Goal: Task Accomplishment & Management: Manage account settings

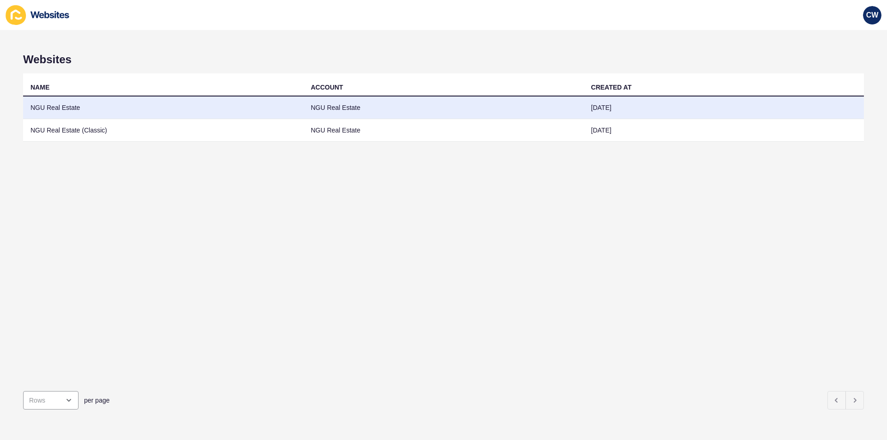
click at [230, 107] on td "NGU Real Estate" at bounding box center [163, 108] width 280 height 23
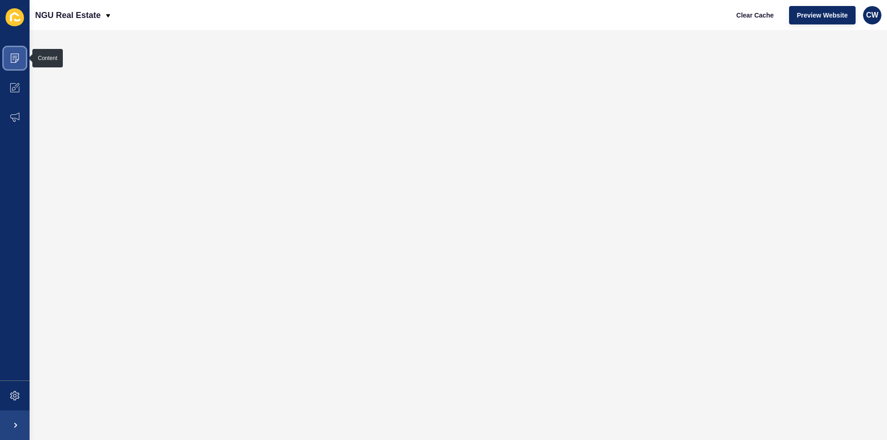
click at [24, 58] on span at bounding box center [15, 58] width 30 height 30
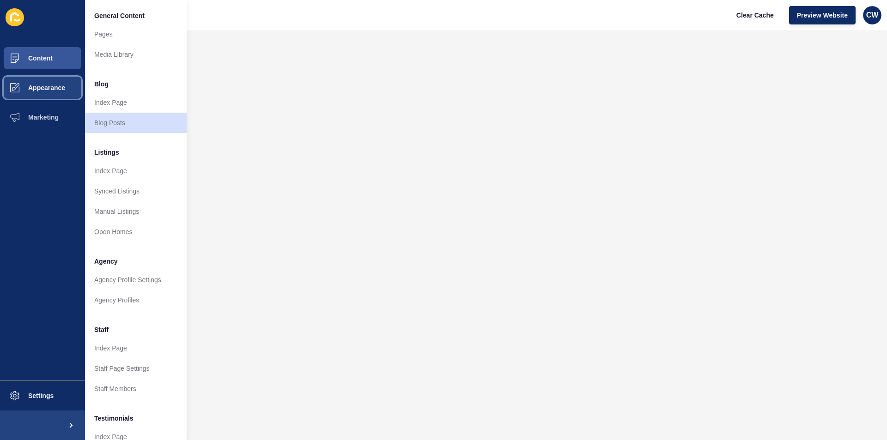
click at [66, 88] on button "Appearance" at bounding box center [42, 88] width 85 height 30
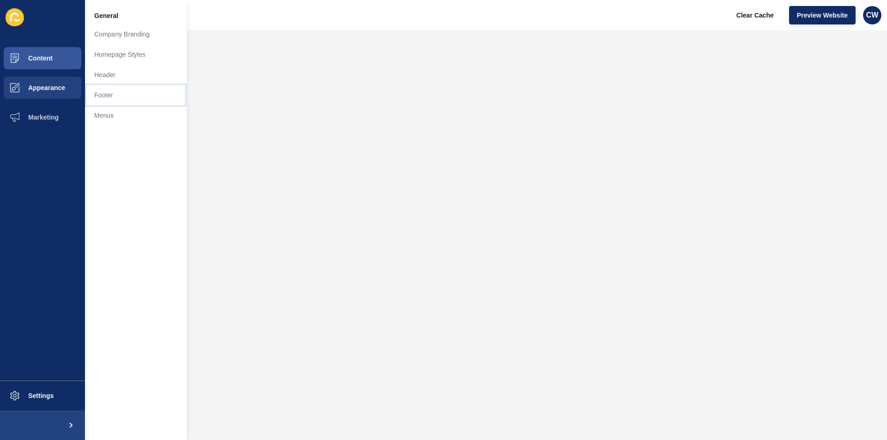
click at [133, 96] on link "Footer" at bounding box center [136, 95] width 102 height 20
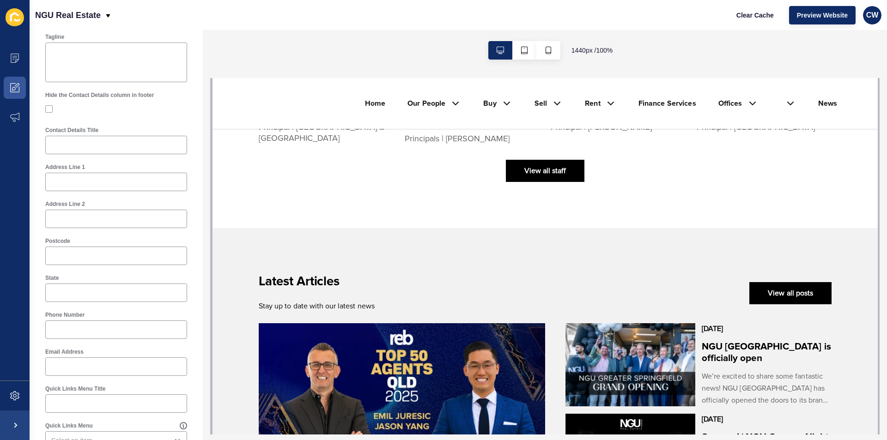
scroll to position [1926, 0]
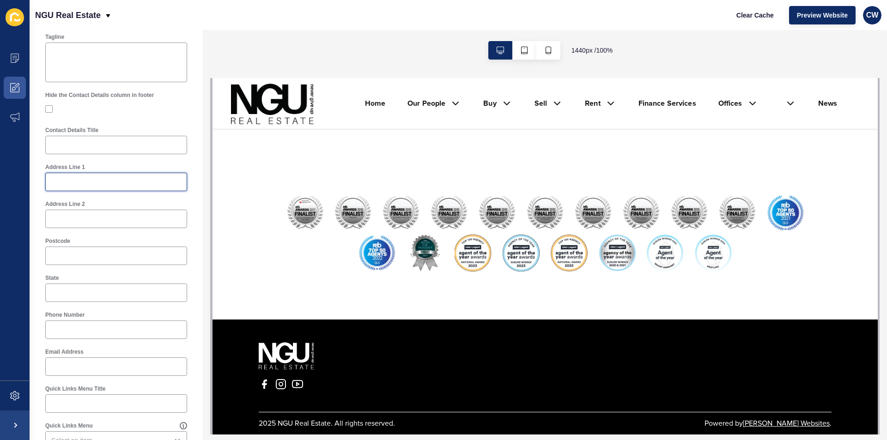
click at [102, 186] on input "Address Line 1" at bounding box center [116, 181] width 130 height 9
click at [96, 180] on input "Address Line 1" at bounding box center [116, 181] width 130 height 9
paste input "Level 1/189 Coronation Dr"
type input "Level 1/189 Coronation Drive"
click at [141, 220] on input "Address Line 2" at bounding box center [116, 218] width 130 height 9
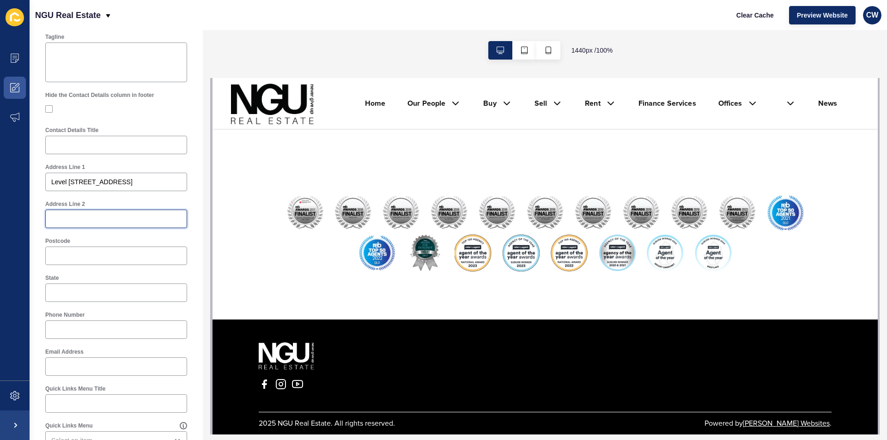
paste input "Milton QLD 4064"
drag, startPoint x: 126, startPoint y: 222, endPoint x: 71, endPoint y: 234, distance: 56.4
click at [71, 234] on div "Footer Logo Primary Logo Footer Background Colour Primary Dark Footer Font Colo…" at bounding box center [116, 234] width 151 height 780
click at [115, 223] on input "Milton QLD 4064" at bounding box center [116, 218] width 130 height 9
drag, startPoint x: 108, startPoint y: 226, endPoint x: 92, endPoint y: 213, distance: 20.4
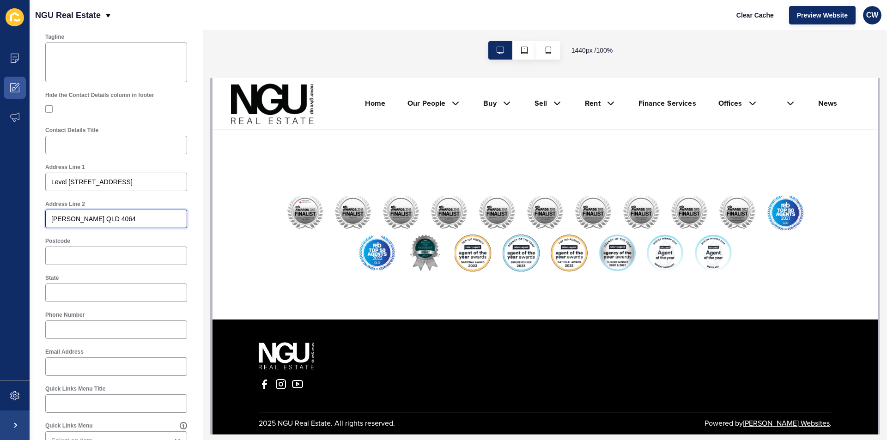
click at [93, 217] on div "Milton QLD 4064" at bounding box center [116, 219] width 142 height 18
click at [92, 213] on div "Milton QLD 4064" at bounding box center [116, 219] width 142 height 18
drag, startPoint x: 119, startPoint y: 218, endPoint x: 85, endPoint y: 224, distance: 34.3
click at [85, 224] on div "Milton QLD 4064" at bounding box center [116, 219] width 142 height 18
type input "Milton QLD"
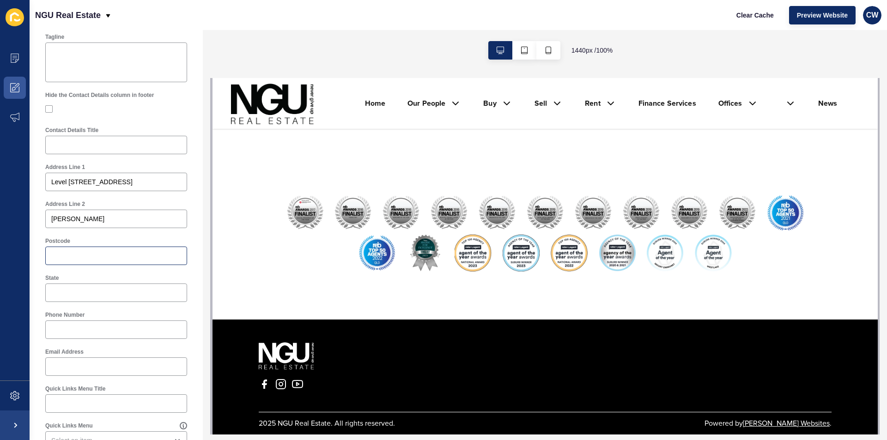
click at [91, 261] on div at bounding box center [116, 256] width 142 height 18
paste input "4064"
type input "4064"
click at [104, 295] on input "State" at bounding box center [116, 292] width 130 height 9
drag, startPoint x: 97, startPoint y: 223, endPoint x: 35, endPoint y: 213, distance: 63.1
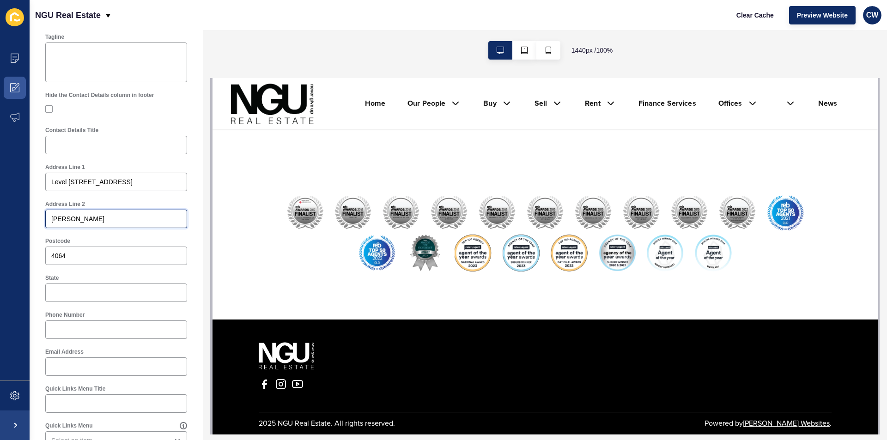
click at [71, 228] on div "Address Line 2 Milton QLD" at bounding box center [116, 215] width 144 height 30
drag, startPoint x: 67, startPoint y: 220, endPoint x: 37, endPoint y: 221, distance: 30.5
click at [37, 221] on div "Footer Settings Save Footer Logo Primary Logo Footer Background Colour Primary …" at bounding box center [116, 224] width 173 height 821
type input "QLD"
click at [158, 184] on input "Level 1/189 Coronation Drive" at bounding box center [116, 181] width 130 height 9
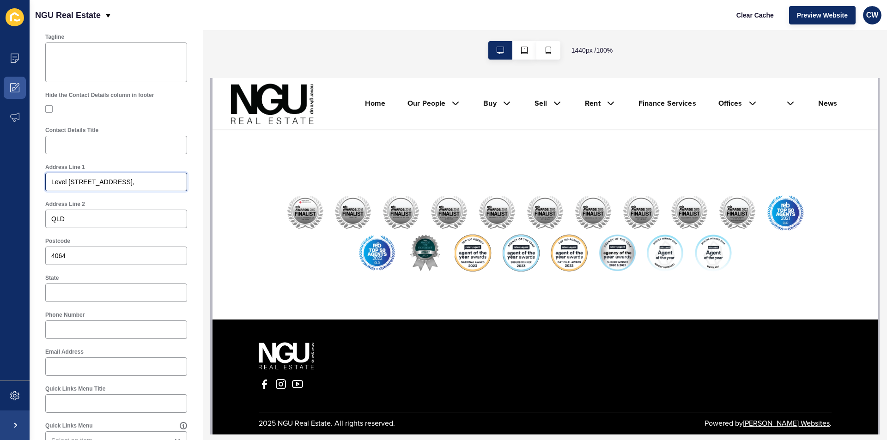
paste input "Milton"
type input "Level 1/189 Coronation Drive, Milton"
click at [90, 304] on div "State" at bounding box center [116, 288] width 151 height 37
click at [90, 298] on div at bounding box center [116, 293] width 142 height 18
type input "Queensland"
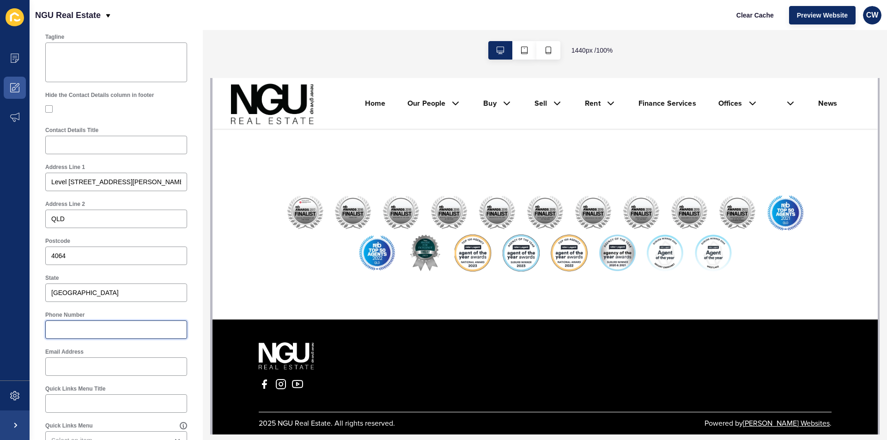
click at [124, 327] on input "Phone Number" at bounding box center [116, 329] width 130 height 9
paste input "(07) 3103 0723"
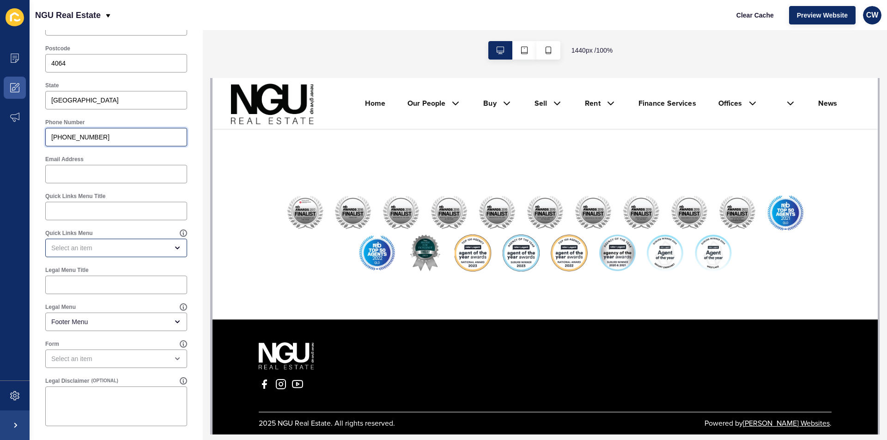
scroll to position [410, 0]
type input "(07) 3103 0723"
click at [121, 176] on input "Email Address" at bounding box center [116, 172] width 130 height 9
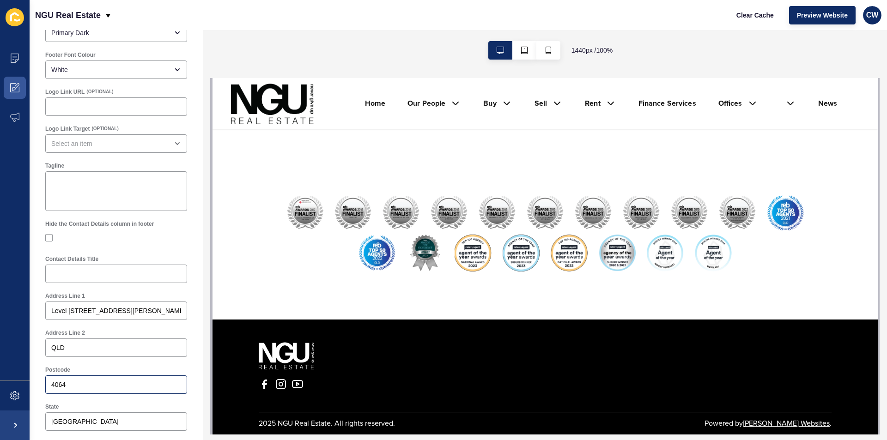
scroll to position [0, 0]
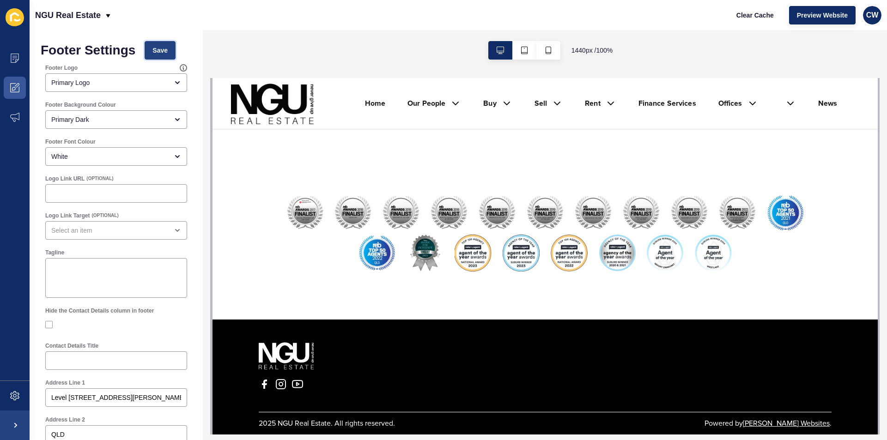
click at [169, 49] on button "Save" at bounding box center [160, 50] width 31 height 18
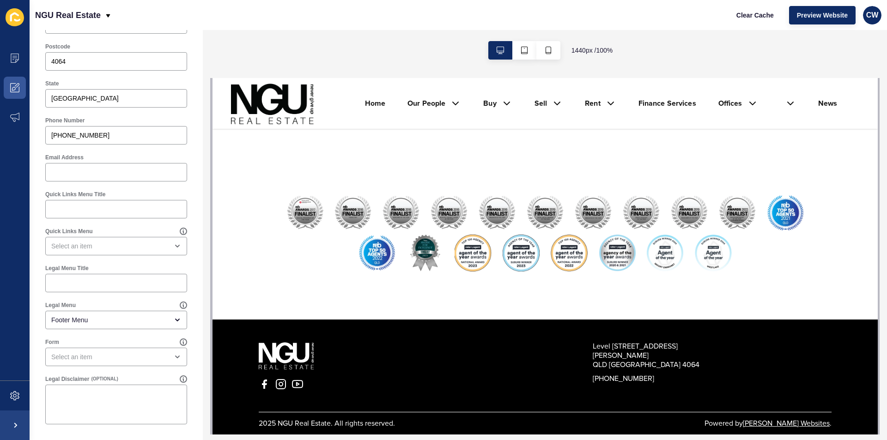
scroll to position [195, 0]
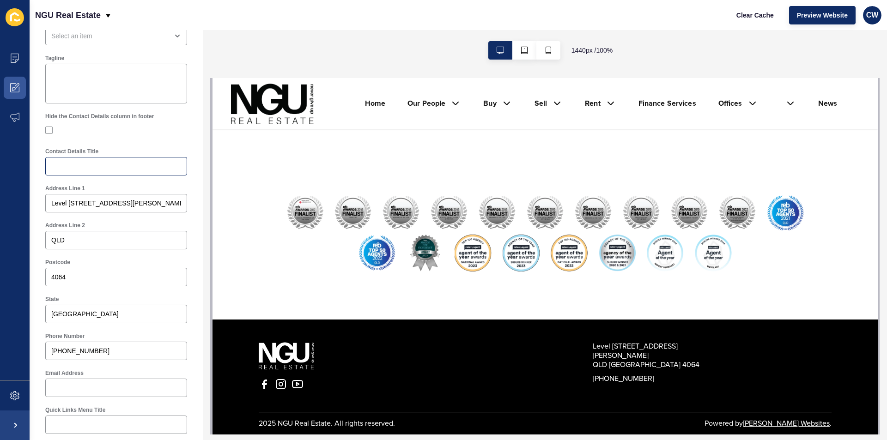
click at [94, 159] on div at bounding box center [116, 166] width 142 height 18
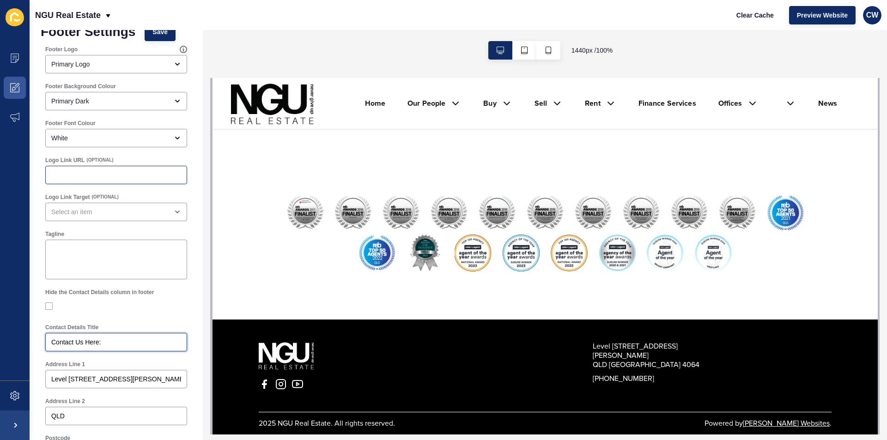
scroll to position [0, 0]
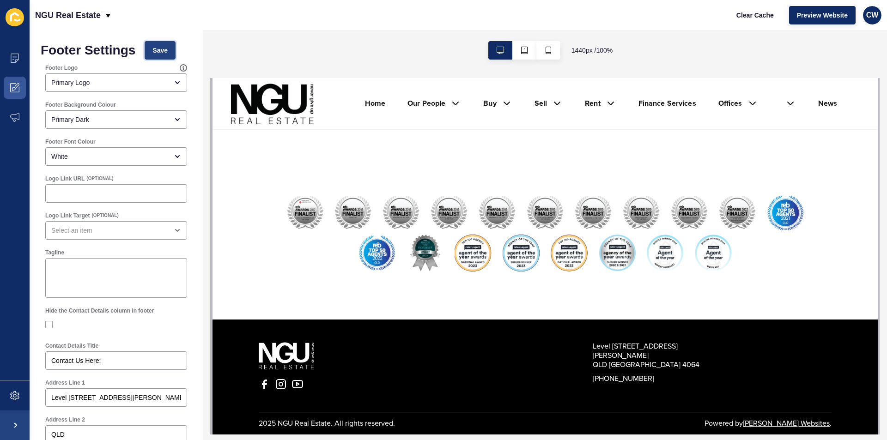
click at [164, 56] on button "Save" at bounding box center [160, 50] width 31 height 18
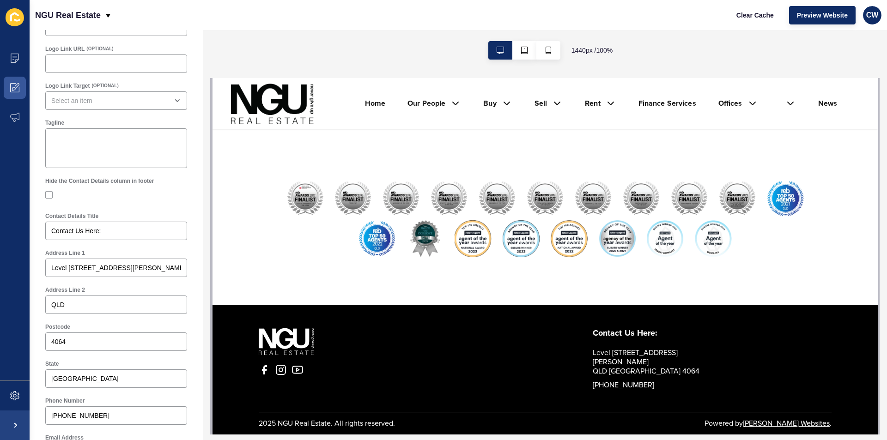
scroll to position [87, 0]
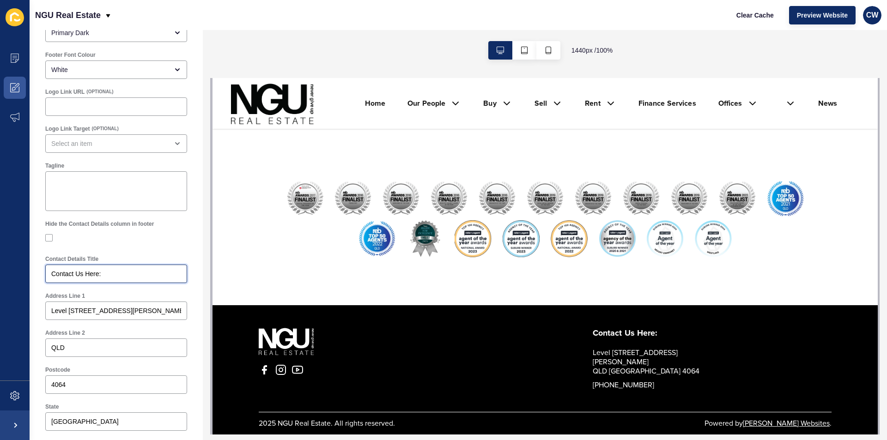
drag, startPoint x: 107, startPoint y: 274, endPoint x: 82, endPoint y: 282, distance: 25.6
click at [82, 282] on div "Contact Us Here:" at bounding box center [116, 274] width 142 height 18
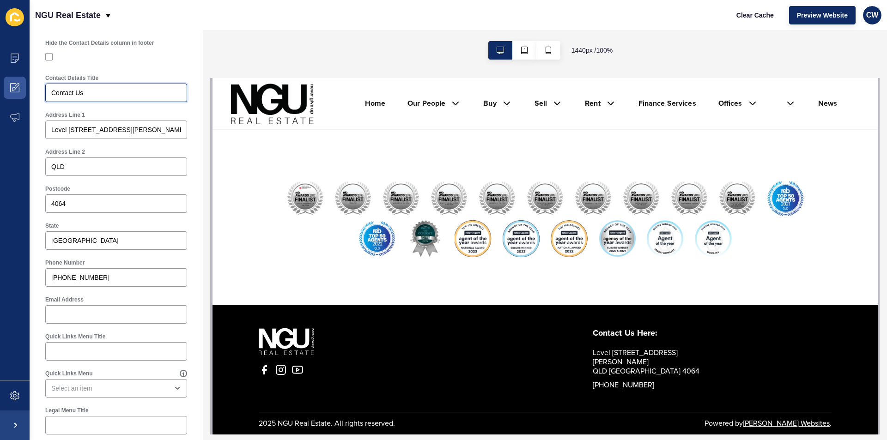
scroll to position [303, 0]
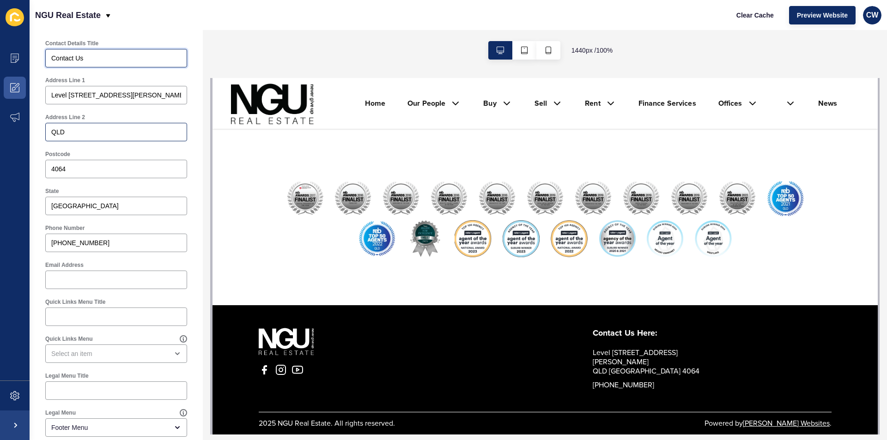
type input "Contact Us"
drag, startPoint x: 103, startPoint y: 131, endPoint x: 0, endPoint y: 106, distance: 105.5
click at [0, 106] on div "Content Appearance Marketing Settings NGU Real Estate Clear Cache Preview Websi…" at bounding box center [443, 220] width 887 height 440
click at [174, 97] on input "Level 1/189 Coronation Drive, Milton" at bounding box center [116, 95] width 130 height 9
drag, startPoint x: 97, startPoint y: 209, endPoint x: 0, endPoint y: 209, distance: 97.5
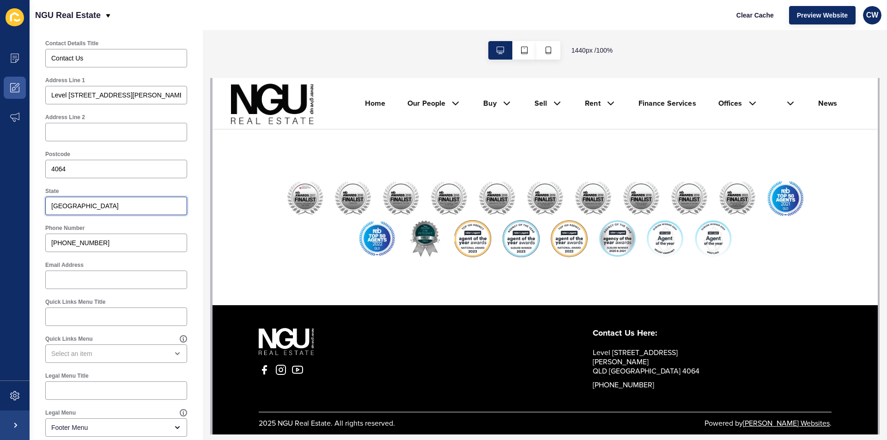
click at [0, 209] on div "Content Appearance Marketing Settings NGU Real Estate Clear Cache Preview Websi…" at bounding box center [443, 220] width 887 height 440
click at [132, 250] on div "(07) 3103 0723" at bounding box center [116, 243] width 142 height 18
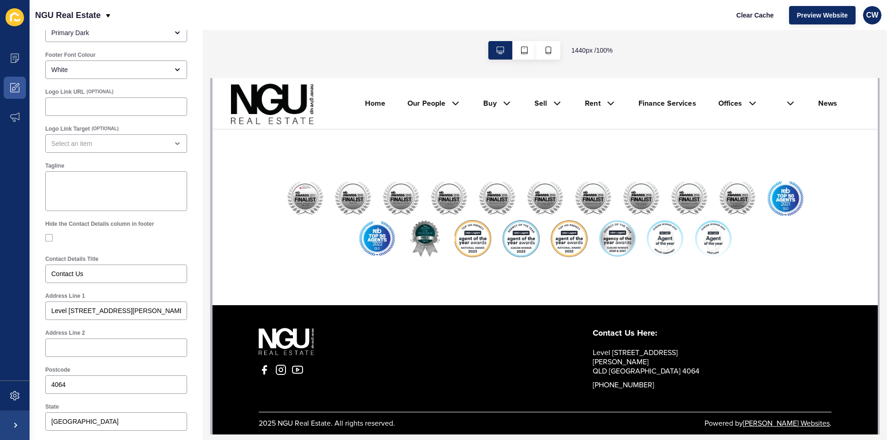
scroll to position [0, 0]
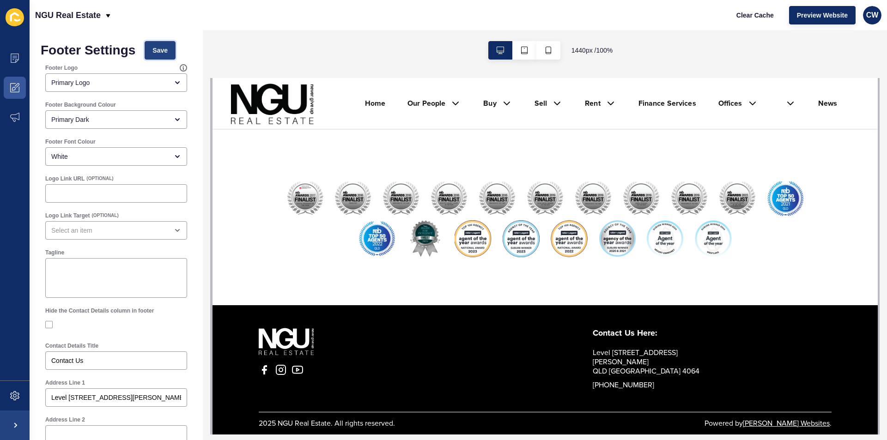
click at [161, 52] on span "Save" at bounding box center [159, 50] width 15 height 9
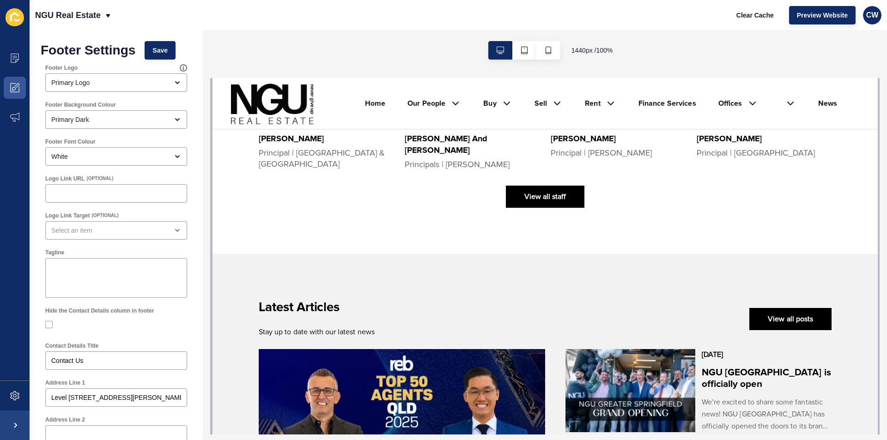
scroll to position [853, 0]
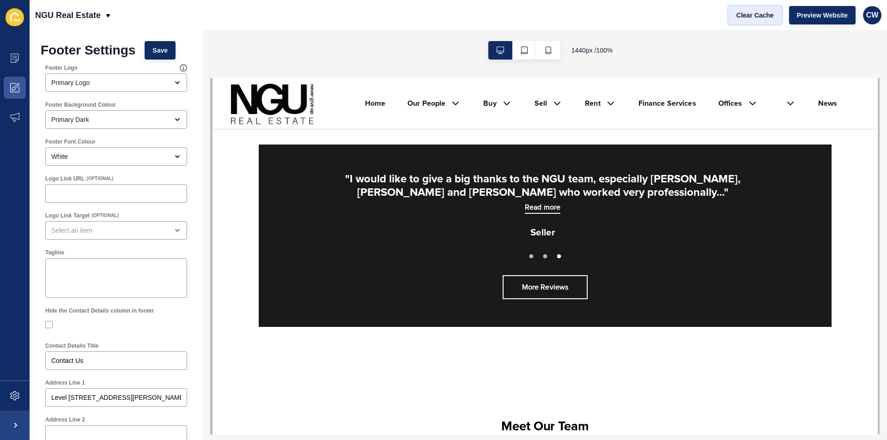
click at [761, 13] on span "Clear Cache" at bounding box center [754, 15] width 37 height 9
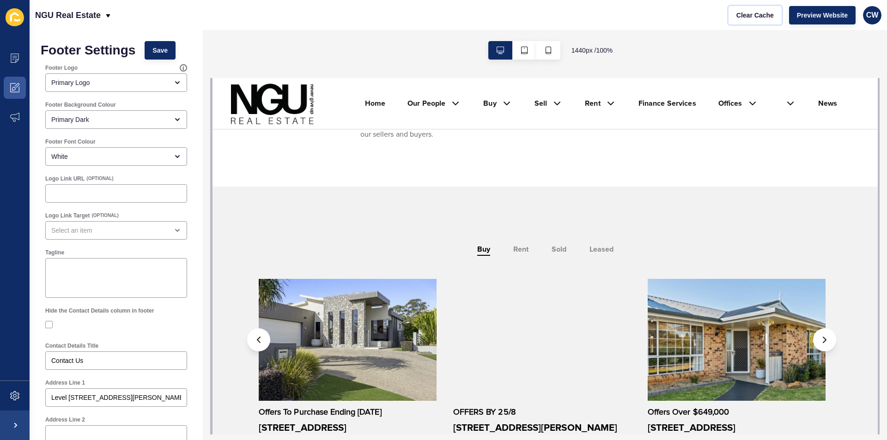
scroll to position [0, 0]
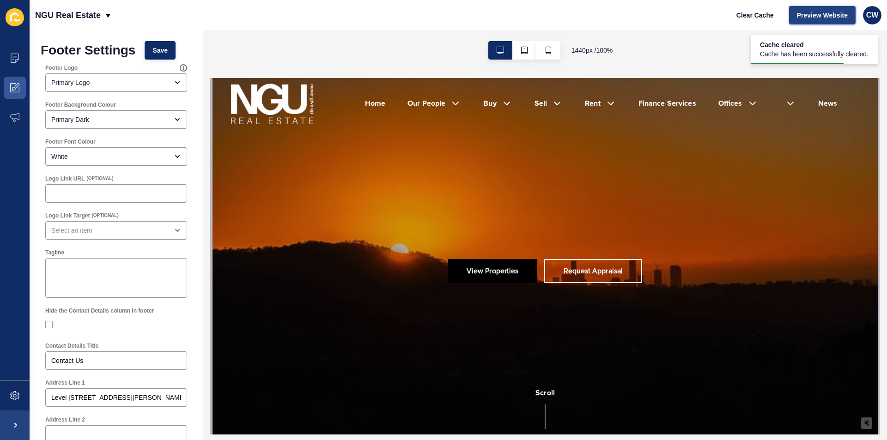
click at [835, 13] on span "Preview Website" at bounding box center [822, 15] width 51 height 9
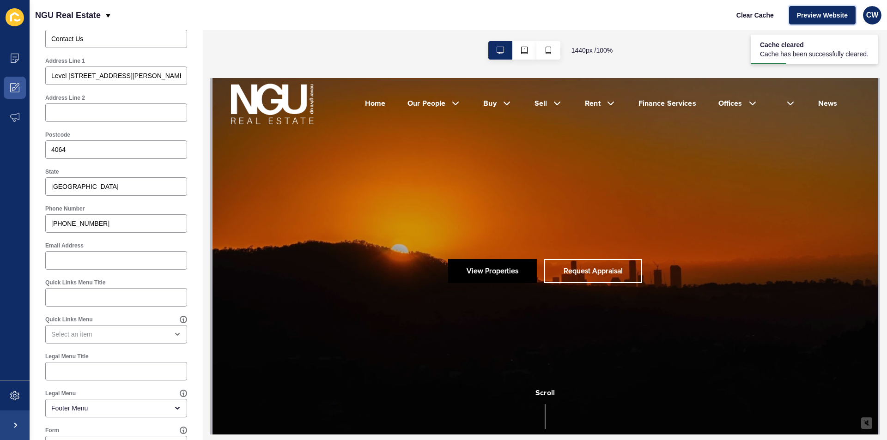
scroll to position [410, 0]
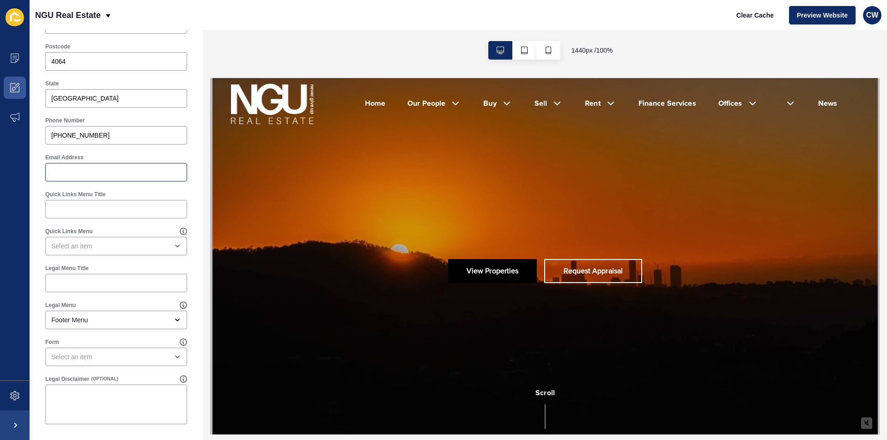
click at [99, 178] on div at bounding box center [116, 172] width 142 height 18
paste input "admin@ngurealestate.com.au"
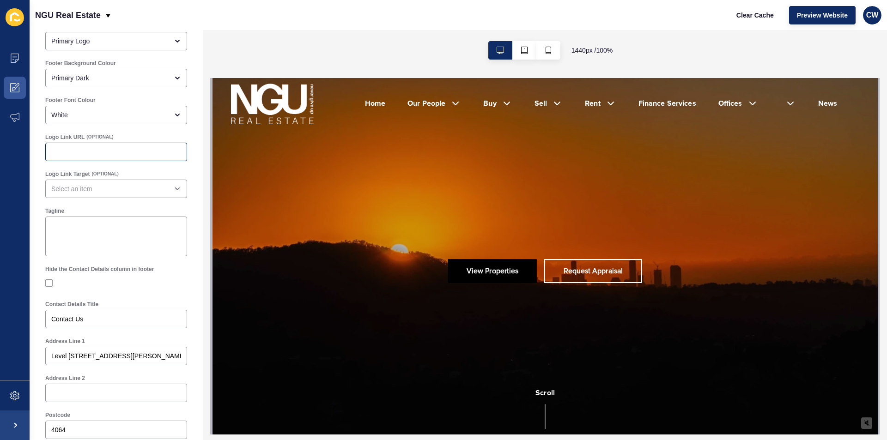
scroll to position [0, 0]
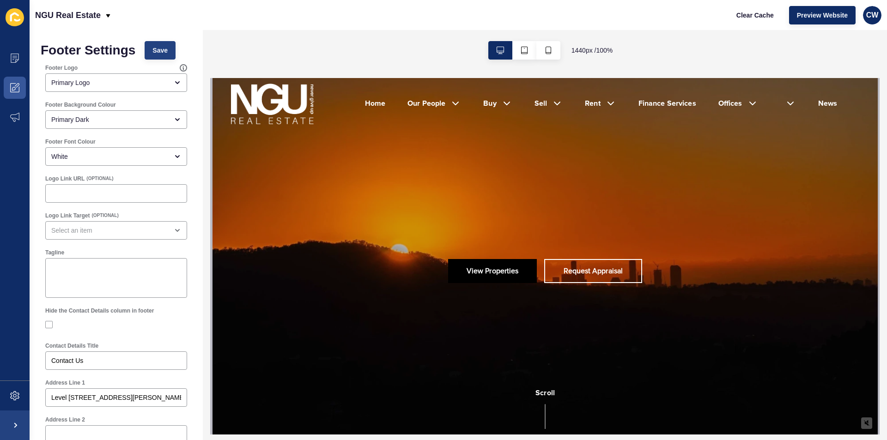
type input "admin@ngurealestate.com.au"
click at [158, 50] on span "Save" at bounding box center [159, 50] width 15 height 9
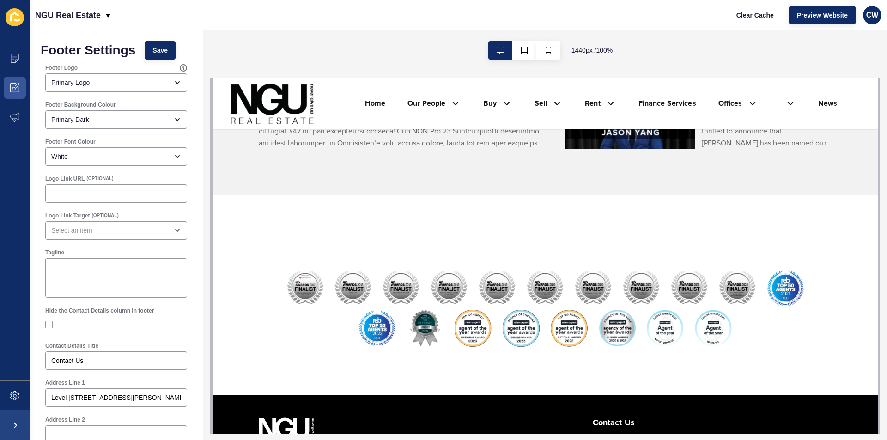
scroll to position [1941, 0]
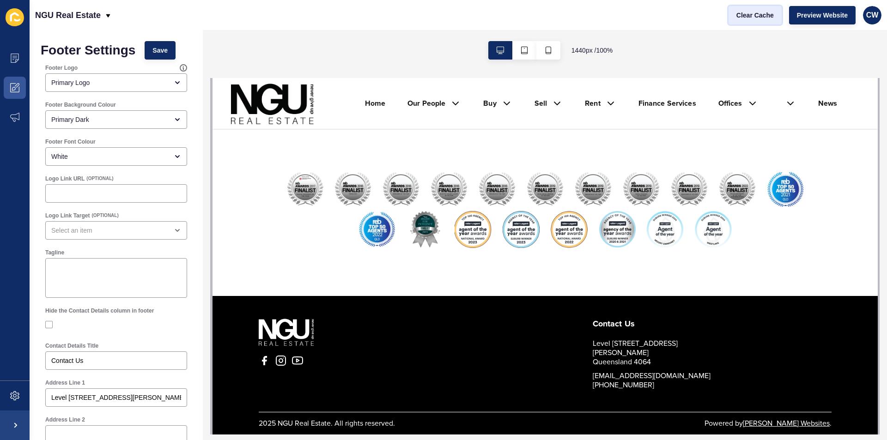
click at [764, 16] on span "Clear Cache" at bounding box center [754, 15] width 37 height 9
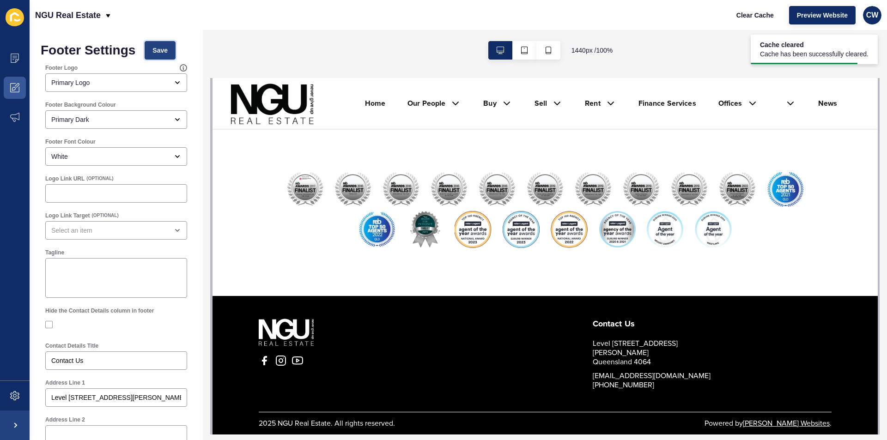
click at [161, 45] on button "Save" at bounding box center [160, 50] width 31 height 18
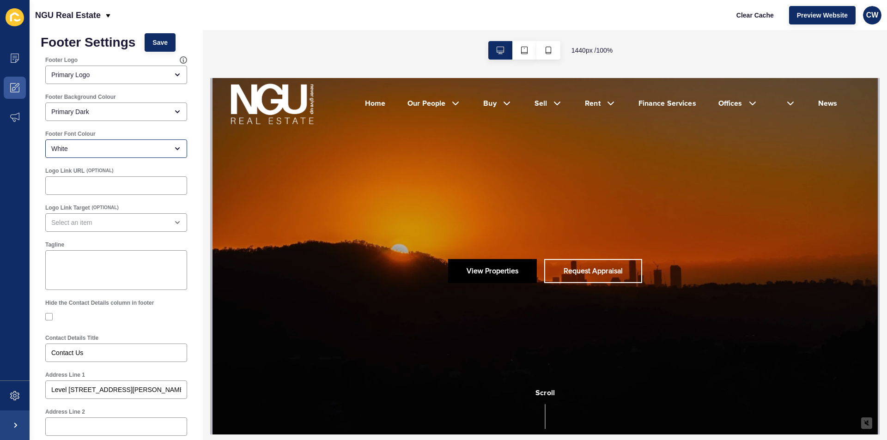
scroll to position [0, 0]
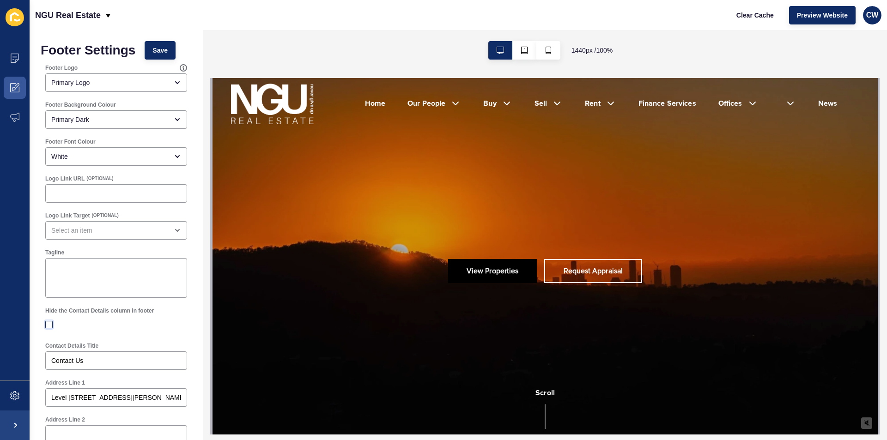
click at [48, 328] on label at bounding box center [48, 324] width 7 height 7
click at [48, 328] on input "Hide the Contact Details column in footer" at bounding box center [50, 325] width 6 height 6
click at [48, 328] on label at bounding box center [48, 324] width 7 height 7
click at [48, 328] on input "Hide the Contact Details column in footer" at bounding box center [50, 325] width 6 height 6
checkbox input "false"
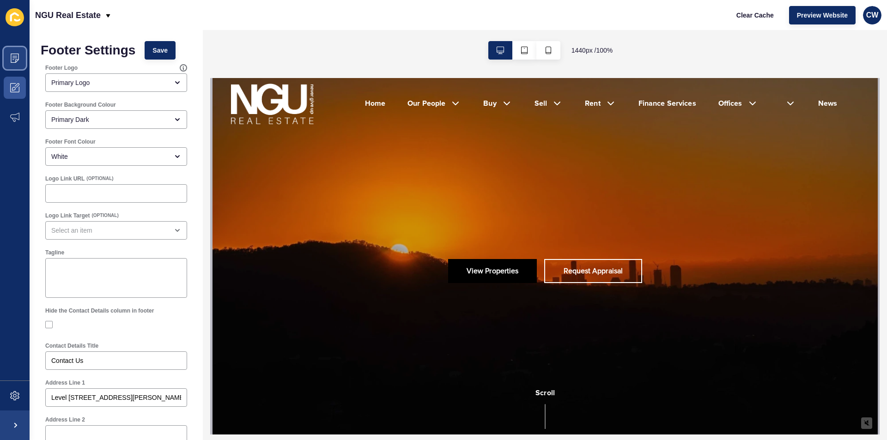
click at [0, 57] on span at bounding box center [15, 58] width 30 height 30
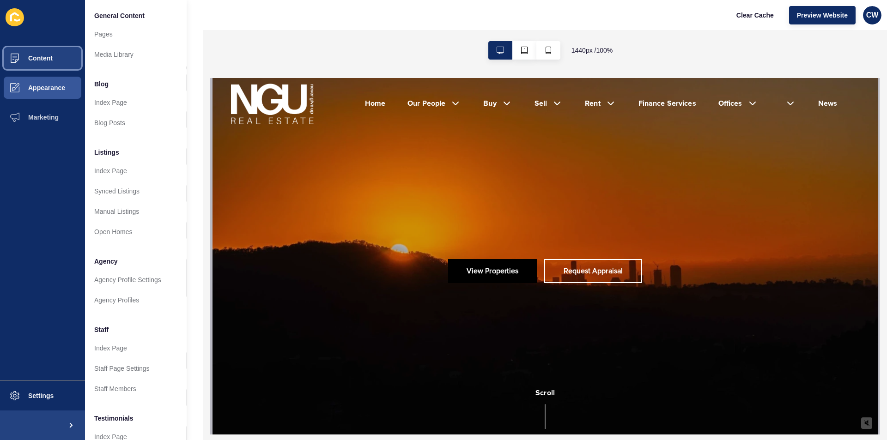
click at [27, 55] on span "Content" at bounding box center [26, 58] width 54 height 7
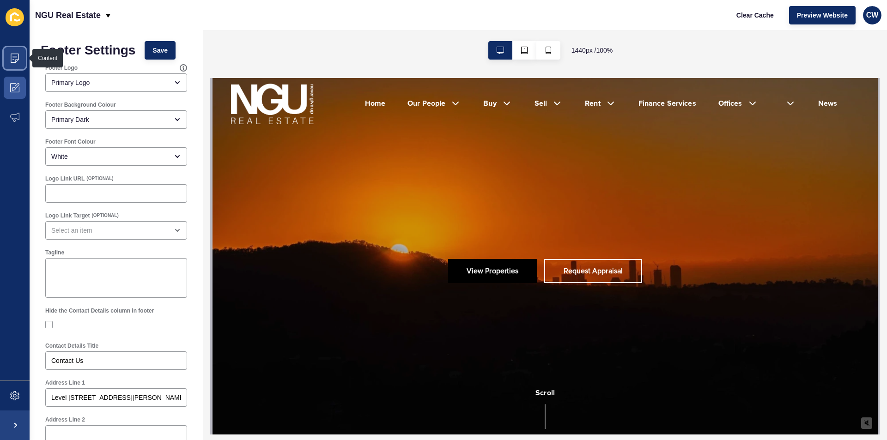
click at [19, 65] on span at bounding box center [15, 58] width 30 height 30
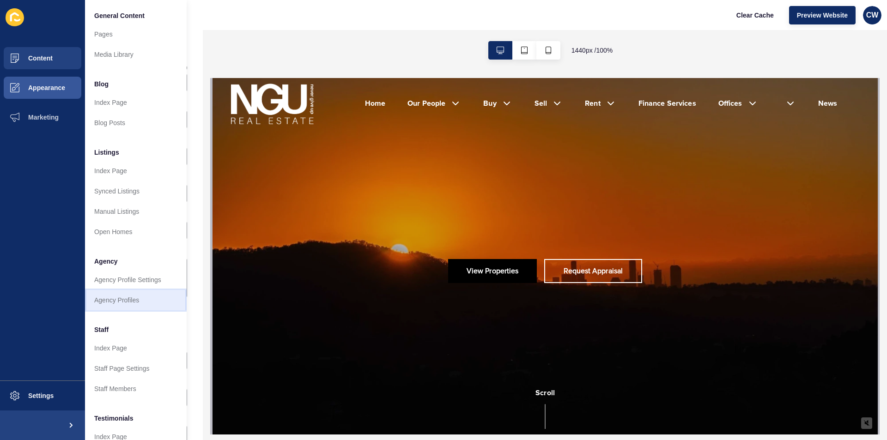
click at [148, 298] on link "Agency Profiles" at bounding box center [136, 300] width 102 height 20
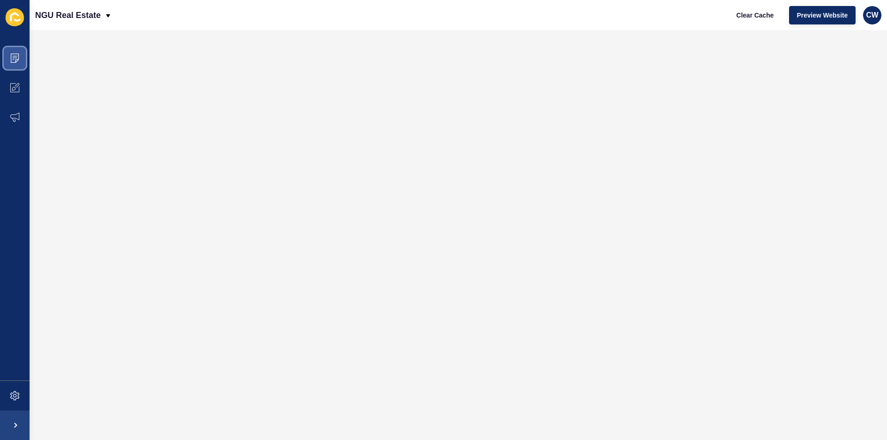
click at [12, 63] on span at bounding box center [15, 58] width 30 height 30
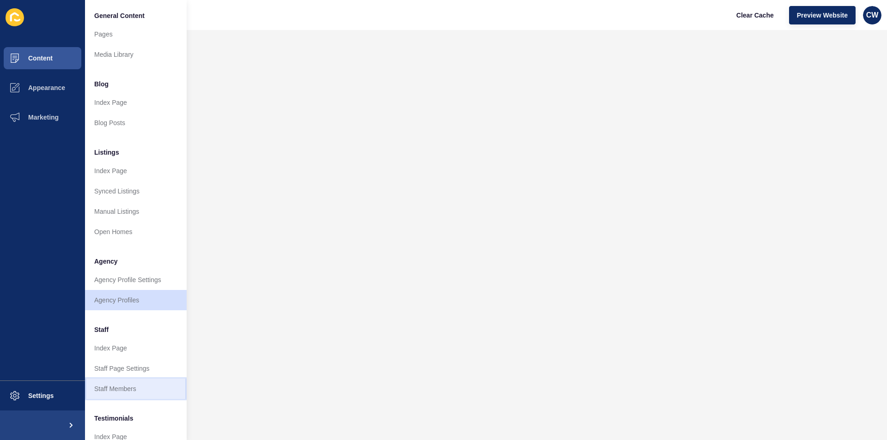
click at [111, 385] on link "Staff Members" at bounding box center [136, 389] width 102 height 20
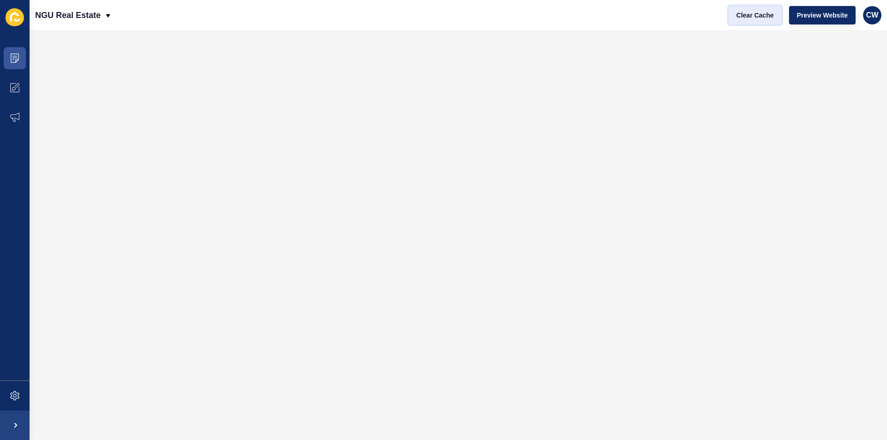
click at [744, 11] on span "Clear Cache" at bounding box center [754, 15] width 37 height 9
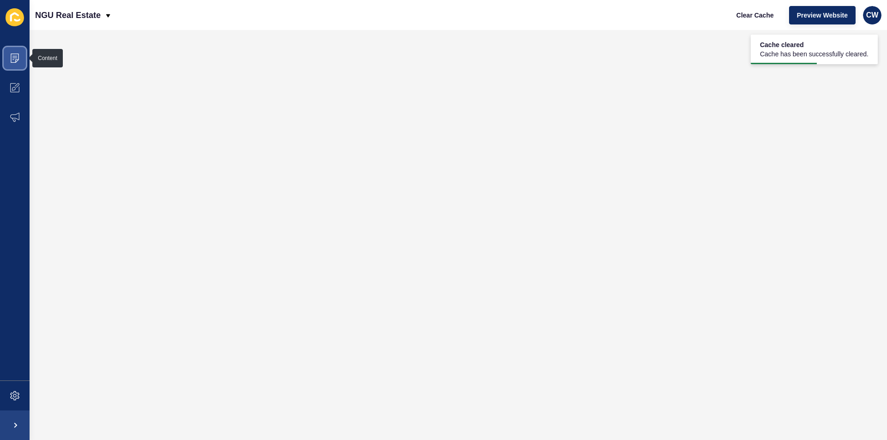
drag, startPoint x: 11, startPoint y: 61, endPoint x: 2, endPoint y: 58, distance: 9.4
click at [11, 61] on icon at bounding box center [15, 58] width 8 height 9
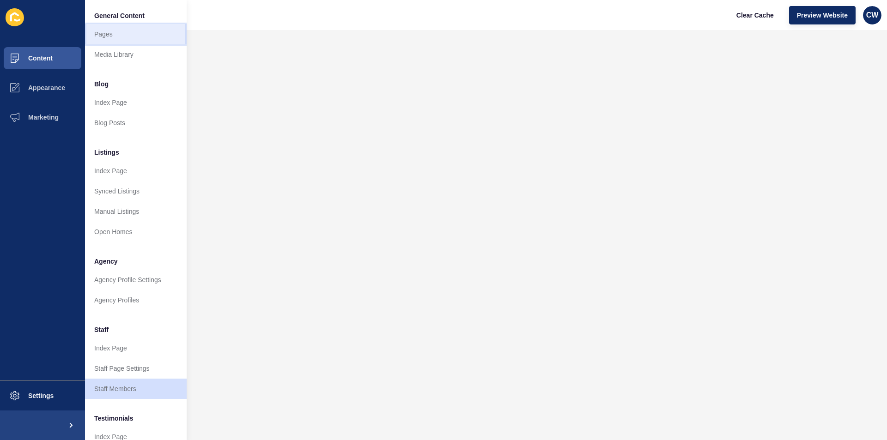
click at [141, 34] on link "Pages" at bounding box center [136, 34] width 102 height 20
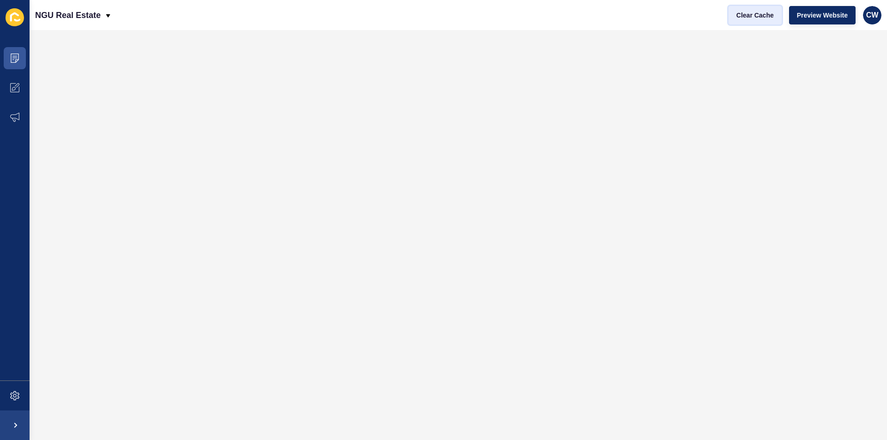
click at [757, 12] on span "Clear Cache" at bounding box center [754, 15] width 37 height 9
click at [19, 53] on span at bounding box center [15, 58] width 30 height 30
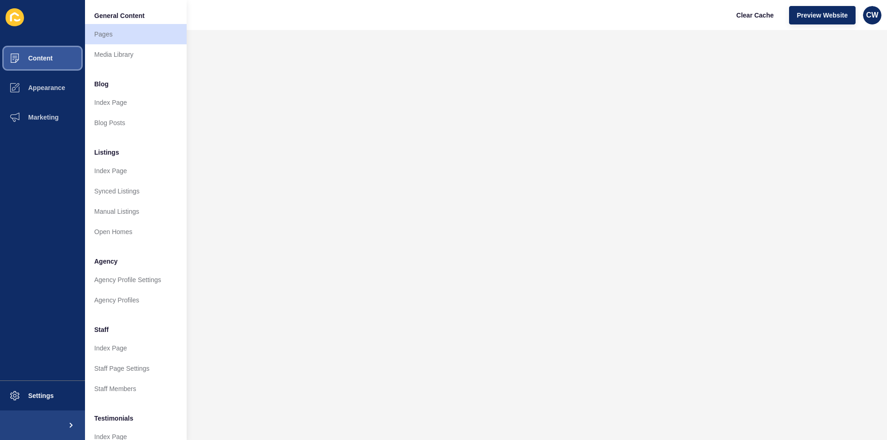
click at [28, 55] on span "Content" at bounding box center [26, 58] width 54 height 7
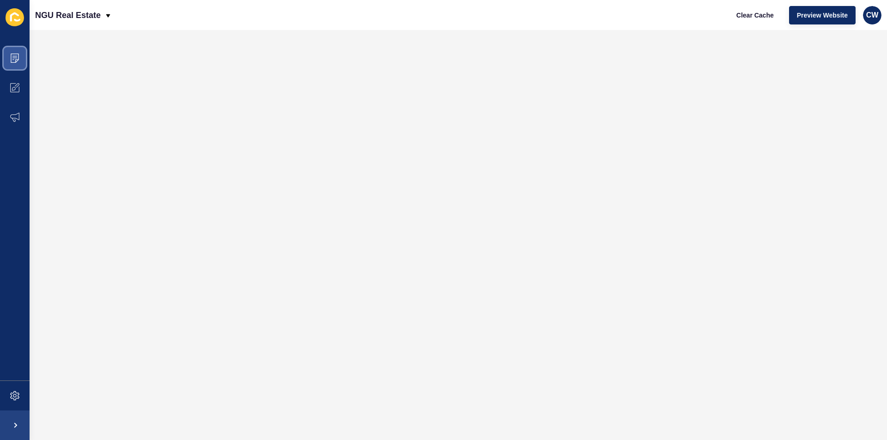
click at [11, 53] on span at bounding box center [15, 58] width 30 height 30
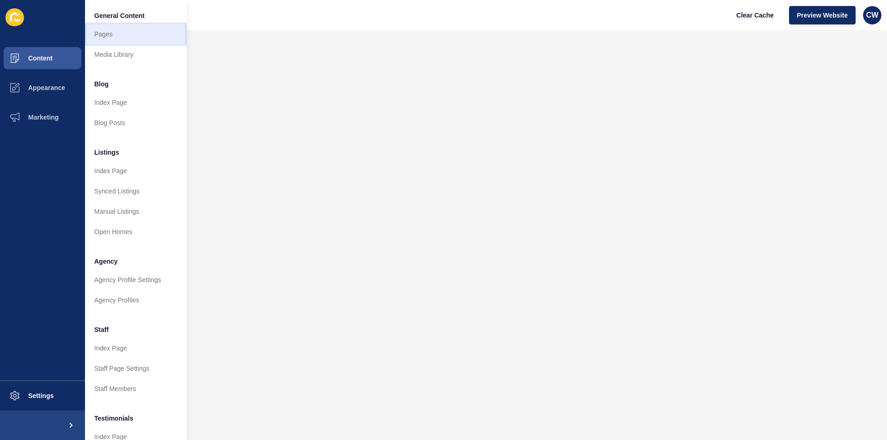
click at [143, 34] on link "Pages" at bounding box center [136, 34] width 102 height 20
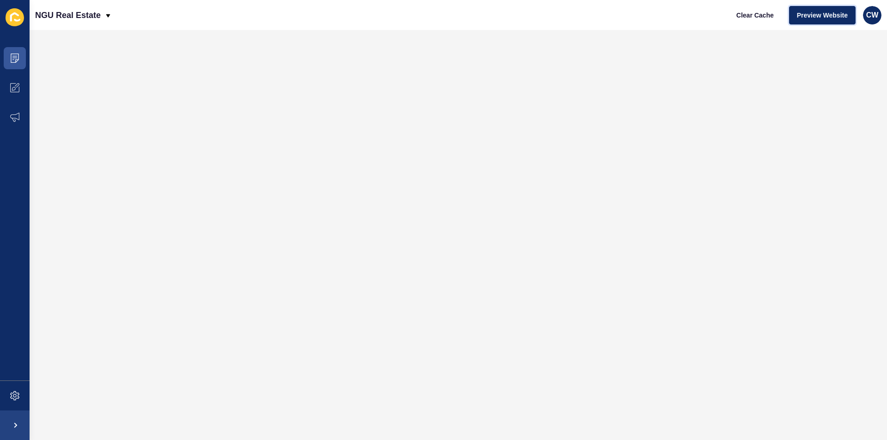
drag, startPoint x: 833, startPoint y: 20, endPoint x: 746, endPoint y: 2, distance: 88.3
drag, startPoint x: 835, startPoint y: 25, endPoint x: 832, endPoint y: 18, distance: 7.9
click at [834, 23] on div "Clear Cache Preview Website CW" at bounding box center [805, 15] width 160 height 26
click at [832, 18] on span "Preview Website" at bounding box center [822, 15] width 51 height 9
click at [742, 17] on span "Clear Cache" at bounding box center [754, 15] width 37 height 9
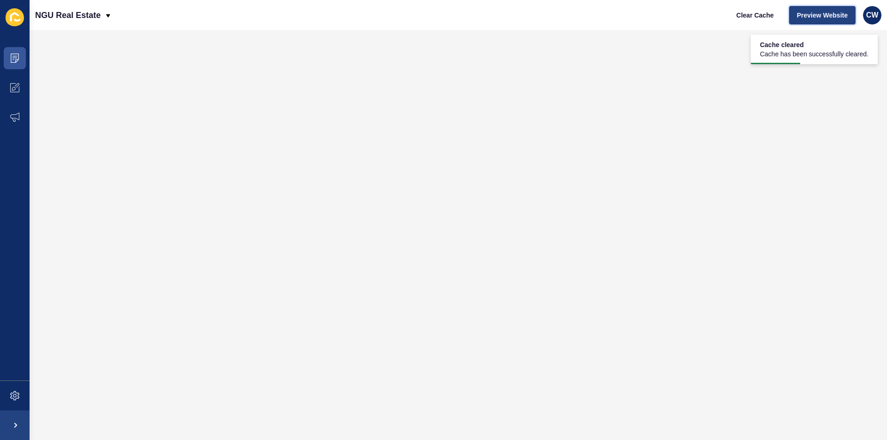
click at [811, 18] on span "Preview Website" at bounding box center [822, 15] width 51 height 9
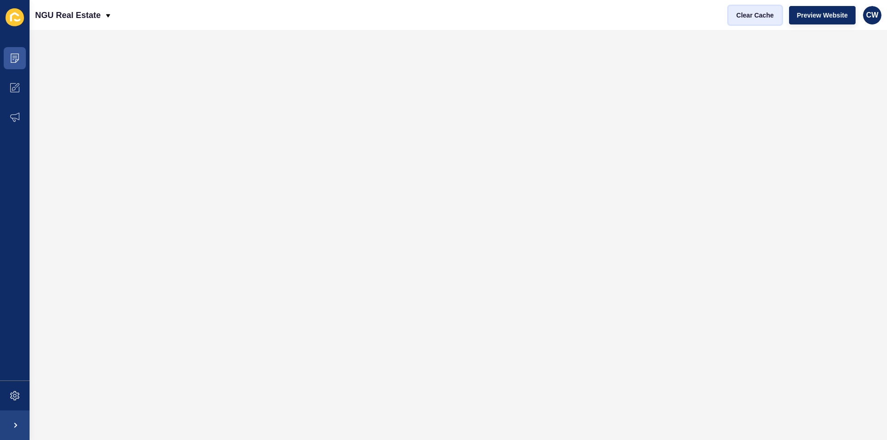
click at [760, 14] on span "Clear Cache" at bounding box center [754, 15] width 37 height 9
click at [764, 18] on span "Clear Cache" at bounding box center [754, 15] width 37 height 9
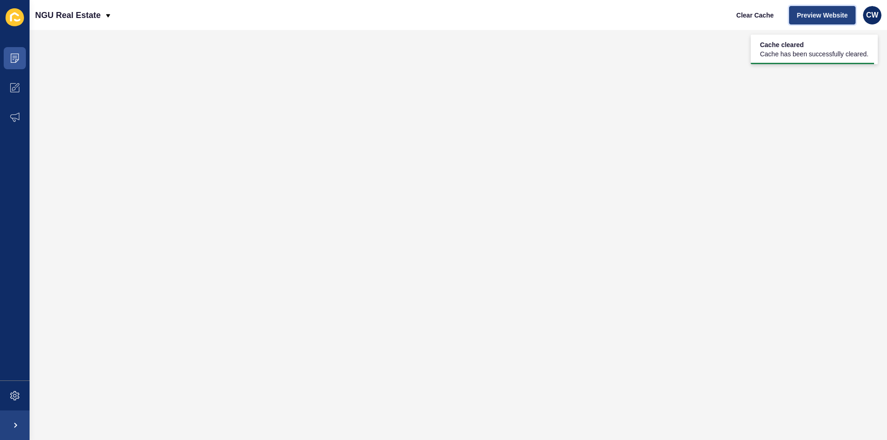
click at [813, 18] on span "Preview Website" at bounding box center [822, 15] width 51 height 9
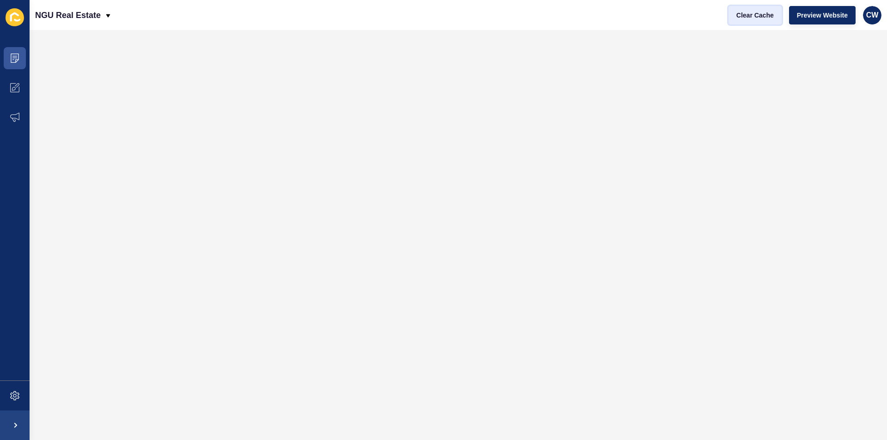
click at [771, 17] on span "Clear Cache" at bounding box center [754, 15] width 37 height 9
drag, startPoint x: 803, startPoint y: 21, endPoint x: 797, endPoint y: 22, distance: 5.6
click at [797, 22] on button "Preview Website" at bounding box center [822, 15] width 67 height 18
click at [774, 14] on button "Clear Cache" at bounding box center [755, 15] width 53 height 18
click at [18, 55] on icon at bounding box center [15, 58] width 8 height 9
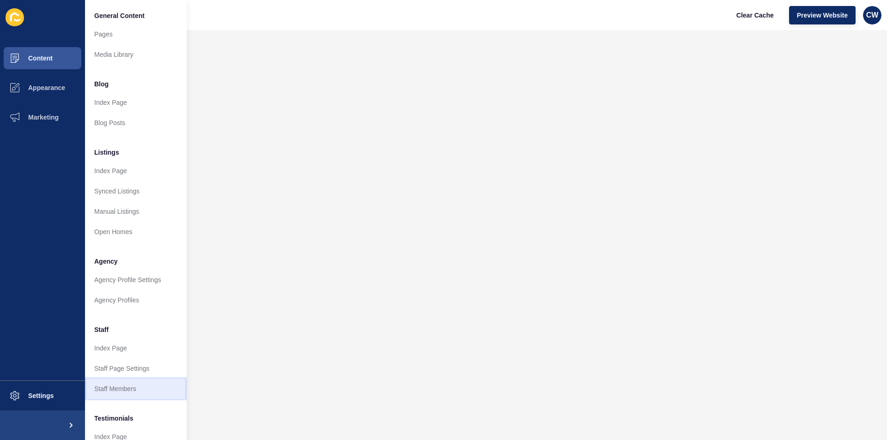
click at [98, 390] on link "Staff Members" at bounding box center [136, 389] width 102 height 20
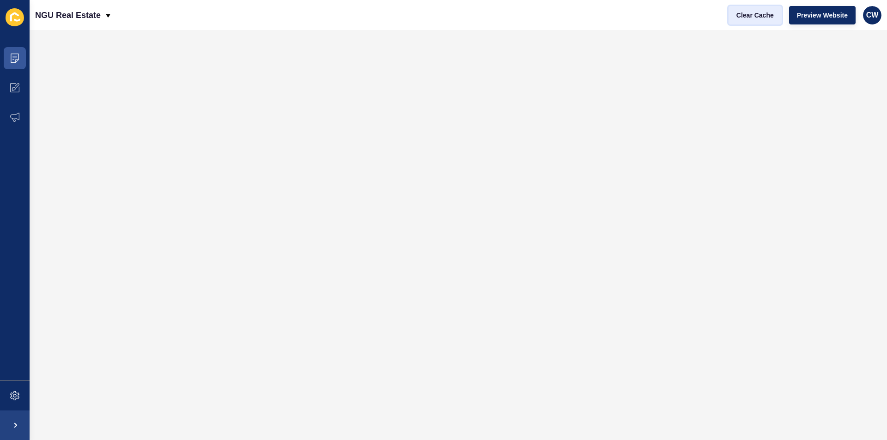
click at [755, 15] on span "Clear Cache" at bounding box center [754, 15] width 37 height 9
click at [749, 24] on button "Clear Cache" at bounding box center [755, 15] width 53 height 18
click at [838, 16] on span "Preview Website" at bounding box center [822, 15] width 51 height 9
click at [765, 22] on button "Clear Cache" at bounding box center [755, 15] width 53 height 18
click at [806, 14] on span "Preview Website" at bounding box center [822, 15] width 51 height 9
